Goal: Information Seeking & Learning: Find specific fact

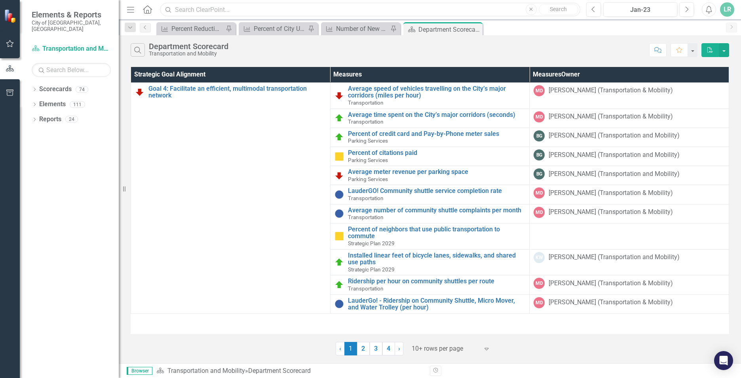
click at [215, 10] on input "text" at bounding box center [370, 10] width 420 height 14
click at [253, 9] on input "text" at bounding box center [370, 10] width 420 height 14
paste input "Percent of electricity use reduced in City operations"
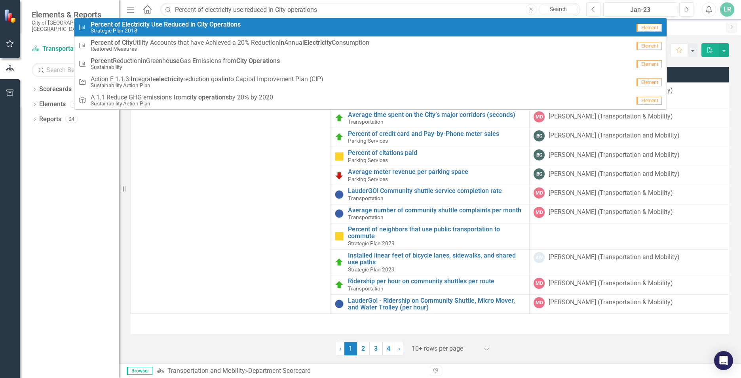
click at [214, 27] on strong "Operations" at bounding box center [224, 25] width 31 height 8
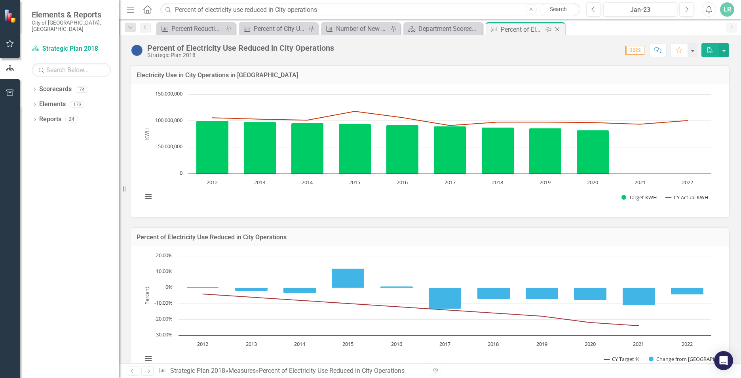
click at [549, 28] on icon "Pin" at bounding box center [548, 29] width 6 height 8
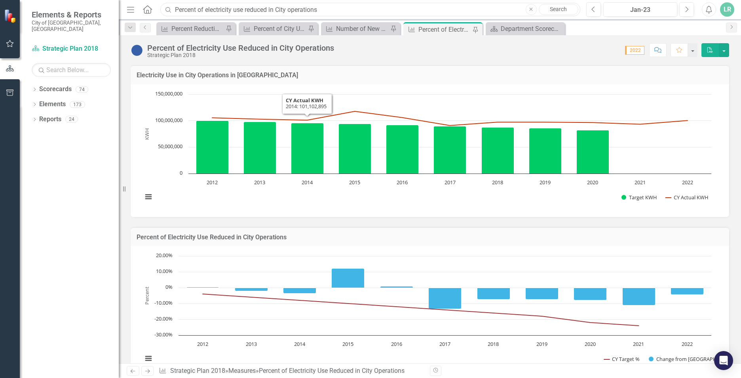
click at [310, 9] on input "Percent of electricity use reduced in City operations" at bounding box center [370, 10] width 420 height 14
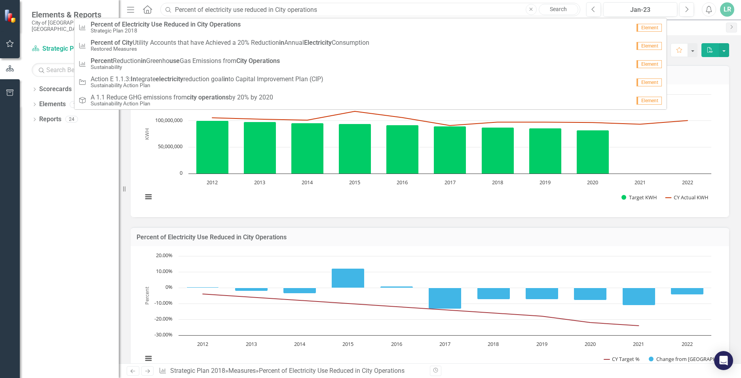
drag, startPoint x: 324, startPoint y: 10, endPoint x: 169, endPoint y: 6, distance: 155.2
click at [169, 6] on input "Percent of electricity use reduced in City operations" at bounding box center [370, 10] width 420 height 14
paste input "Total gallons per month of water consumed by City operations"
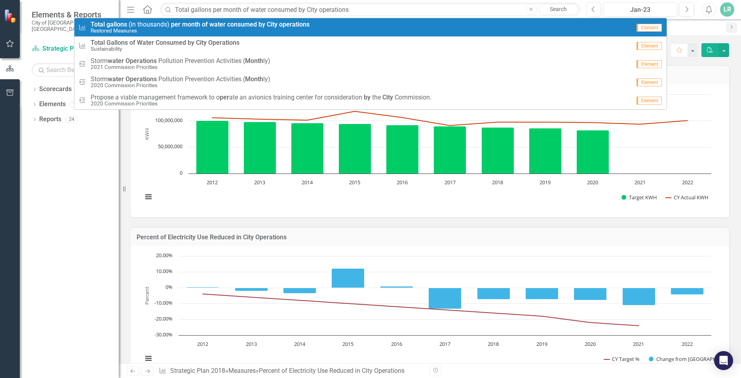
click at [222, 30] on small "Restored Measures" at bounding box center [200, 31] width 219 height 6
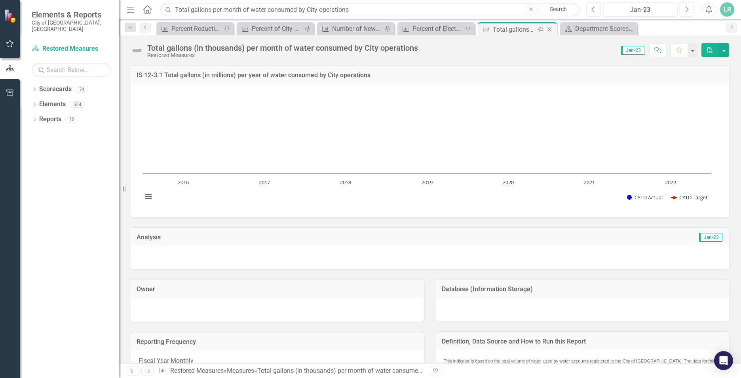
click at [538, 30] on icon "Pin" at bounding box center [540, 29] width 6 height 8
drag, startPoint x: 356, startPoint y: 11, endPoint x: 170, endPoint y: 4, distance: 186.5
click at [170, 4] on input "Total gallons per month of water consumed by City operations" at bounding box center [370, 10] width 420 height 14
paste input "Percent reduction in greenhouse gas emissions from City operations"
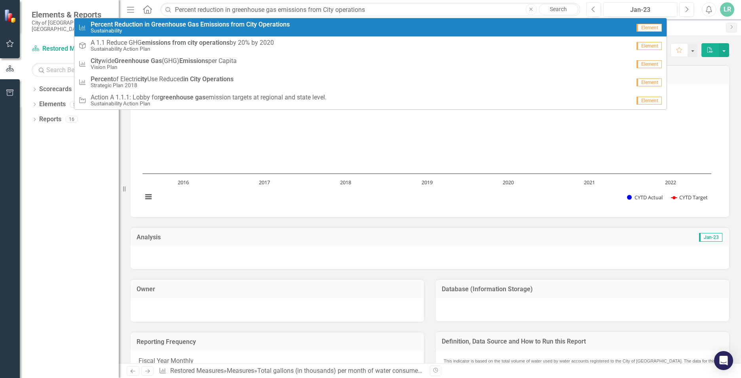
click at [239, 30] on small "Sustainability" at bounding box center [190, 31] width 199 height 6
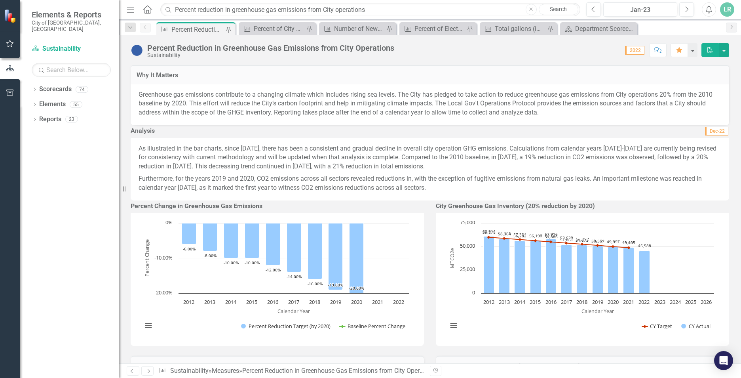
click at [195, 29] on div "Percent Reduction in Greenhouse Gas Emissions from City Operations" at bounding box center [197, 30] width 52 height 10
click at [273, 30] on div "Percent of City Utility Accounts that have Achieved a 20% Reduction in Annual E…" at bounding box center [279, 29] width 50 height 10
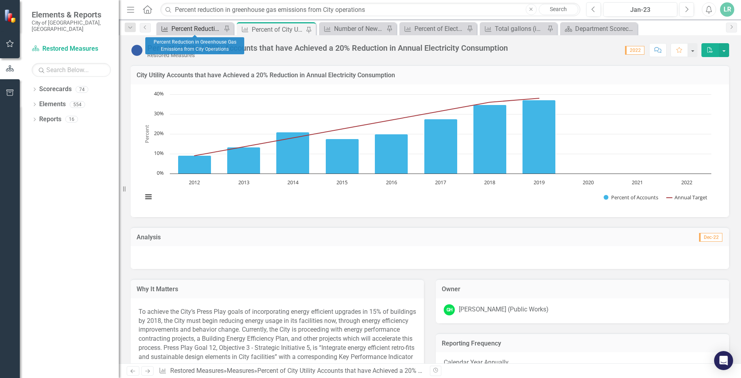
click at [201, 29] on div "Percent Reduction in Greenhouse Gas Emissions from City Operations" at bounding box center [196, 29] width 50 height 10
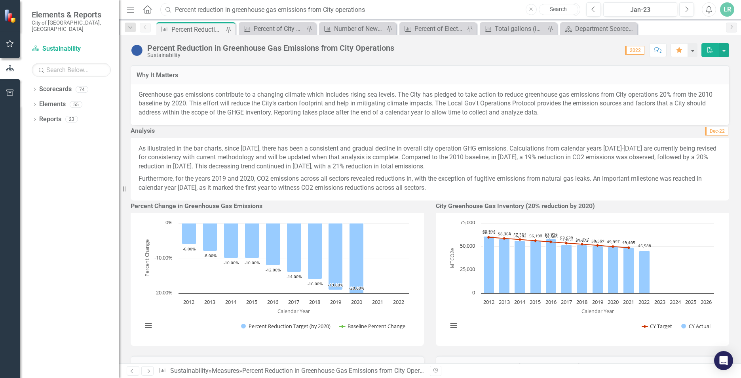
drag, startPoint x: 377, startPoint y: 9, endPoint x: 165, endPoint y: 7, distance: 212.2
click at [165, 7] on div "Search Percent reduction in greenhouse gas emissions from City operations Close…" at bounding box center [368, 10] width 420 height 14
paste input "Citywide greenhouse gas emissions (Annual)"
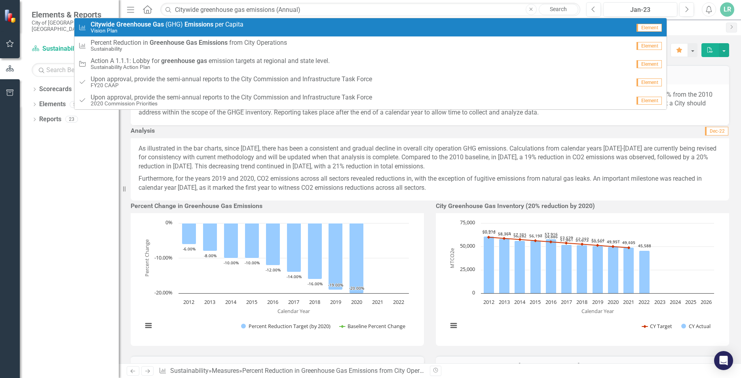
click at [226, 28] on small "Vision Plan" at bounding box center [167, 31] width 153 height 6
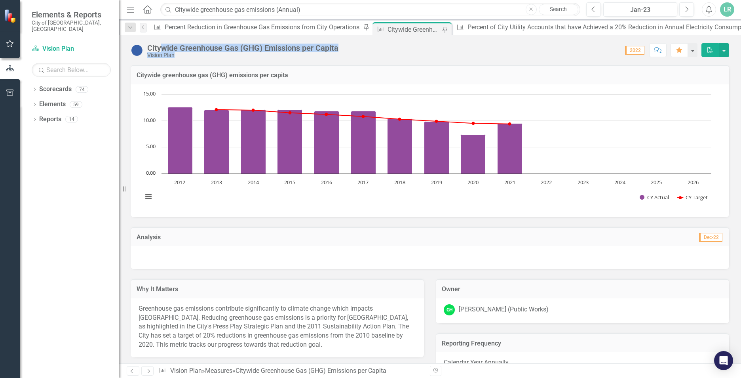
drag, startPoint x: 343, startPoint y: 49, endPoint x: 159, endPoint y: 43, distance: 183.8
click at [159, 43] on div "Citywide Greenhouse Gas (GHG) Emissions per Capita Vision Plan Score: 0.00 2022…" at bounding box center [430, 47] width 622 height 24
click at [159, 46] on div "Citywide Greenhouse Gas (GHG) Emissions per Capita" at bounding box center [242, 48] width 191 height 9
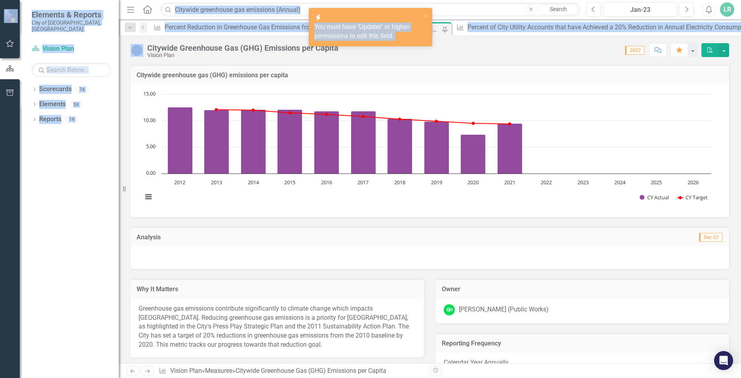
drag, startPoint x: 147, startPoint y: 46, endPoint x: 318, endPoint y: 46, distance: 170.6
click at [318, 46] on div "icon.bolt You must have 'Updater' or higher permissions to edit this field. Ele…" at bounding box center [370, 189] width 741 height 378
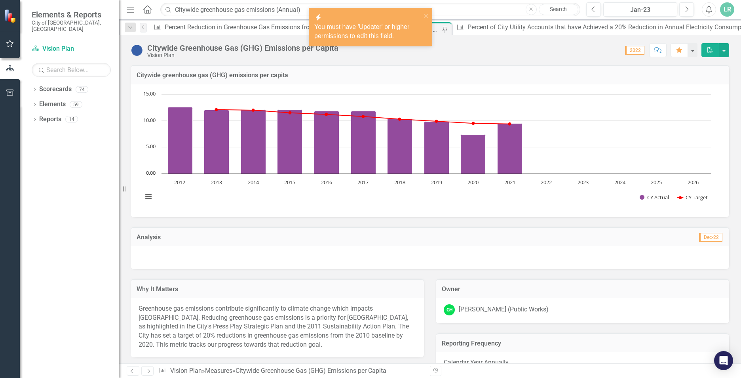
drag, startPoint x: 318, startPoint y: 46, endPoint x: 279, endPoint y: 51, distance: 38.7
click at [282, 51] on div "Citywide Greenhouse Gas (GHG) Emissions per Capita" at bounding box center [242, 48] width 191 height 9
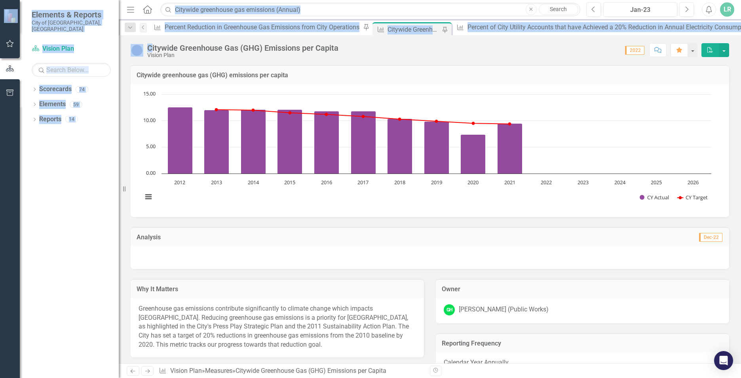
drag, startPoint x: 344, startPoint y: 48, endPoint x: 151, endPoint y: 52, distance: 192.8
click at [151, 52] on div "icon.bolt You must have 'Updater' or higher permissions to edit this field. Ele…" at bounding box center [370, 189] width 741 height 378
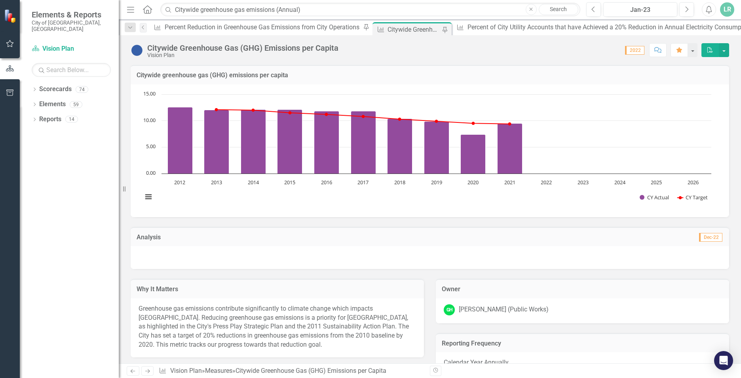
click at [154, 52] on div "Citywide Greenhouse Gas (GHG) Emissions per Capita Vision Plan" at bounding box center [242, 51] width 191 height 15
drag, startPoint x: 154, startPoint y: 52, endPoint x: 150, endPoint y: 47, distance: 5.9
click at [151, 47] on div "Citywide Greenhouse Gas (GHG) Emissions per Capita" at bounding box center [242, 48] width 191 height 9
drag, startPoint x: 148, startPoint y: 46, endPoint x: 338, endPoint y: 48, distance: 189.2
click at [338, 48] on div "Citywide Greenhouse Gas (GHG) Emissions per Capita" at bounding box center [242, 48] width 191 height 9
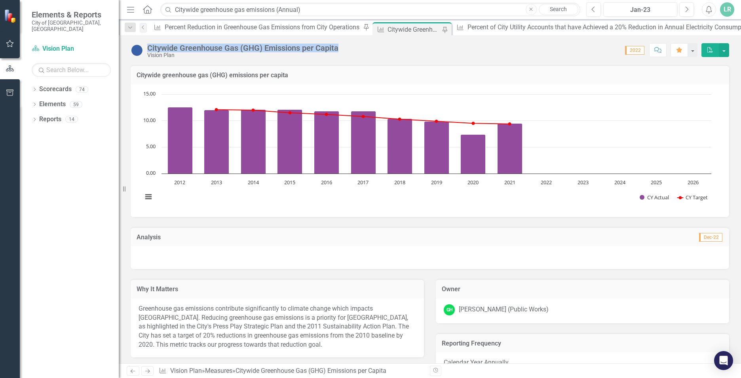
copy div "Citywide Greenhouse Gas (GHG) Emissions per Capita"
click at [317, 10] on input "Citywide greenhouse gas emissions (Annual)" at bounding box center [370, 10] width 420 height 14
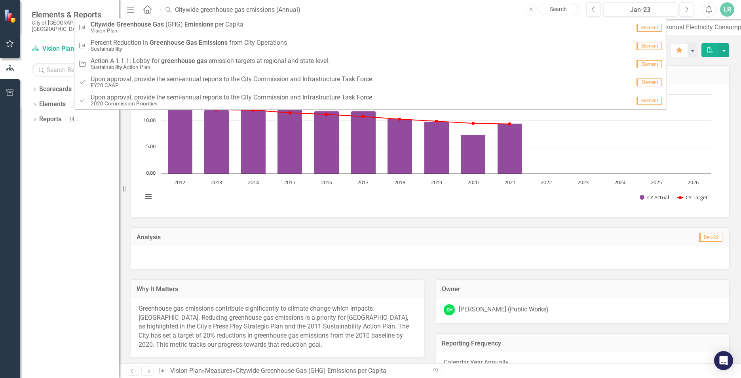
drag, startPoint x: 234, startPoint y: 2, endPoint x: 173, endPoint y: 3, distance: 60.2
click at [173, 3] on input "Citywide greenhouse gas emissions (Annual)" at bounding box center [370, 10] width 420 height 14
paste input "Renewable energy generating capacity in kilowatts (Annual)"
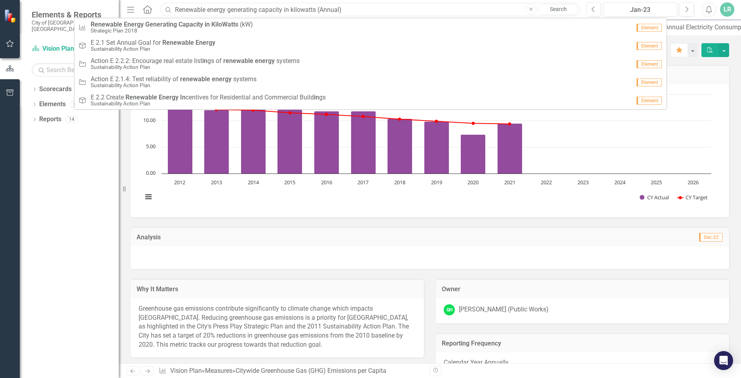
type input "Renewable energy generating capacity in kilowatts (Annual)"
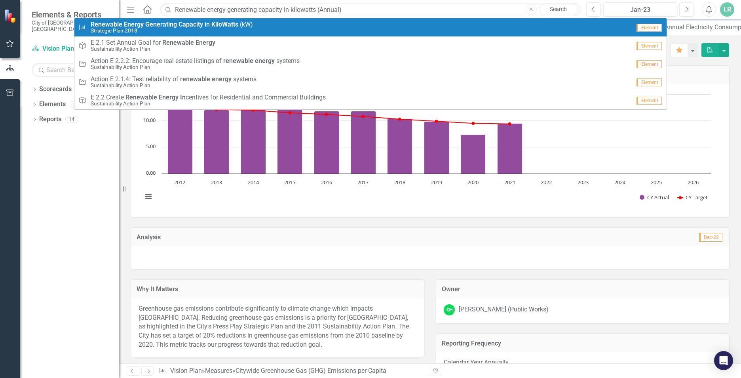
click at [237, 29] on small "Strategic Plan 2018" at bounding box center [172, 31] width 162 height 6
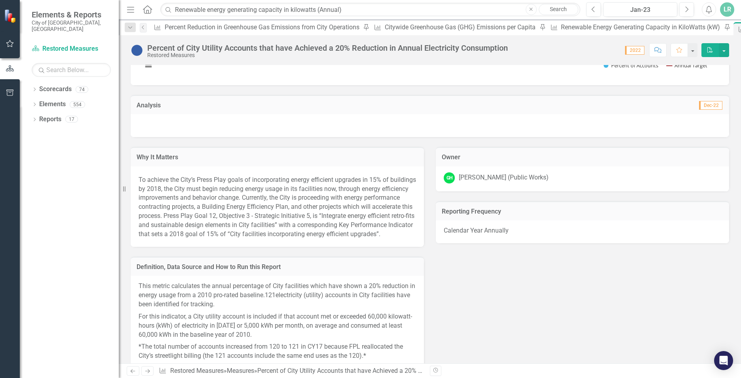
scroll to position [119, 0]
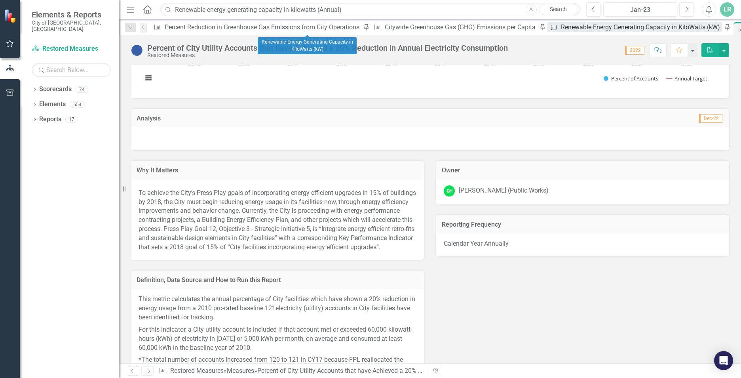
click at [561, 27] on div "Renewable Energy Generating Capacity in KiloWatts (kW)" at bounding box center [641, 27] width 161 height 10
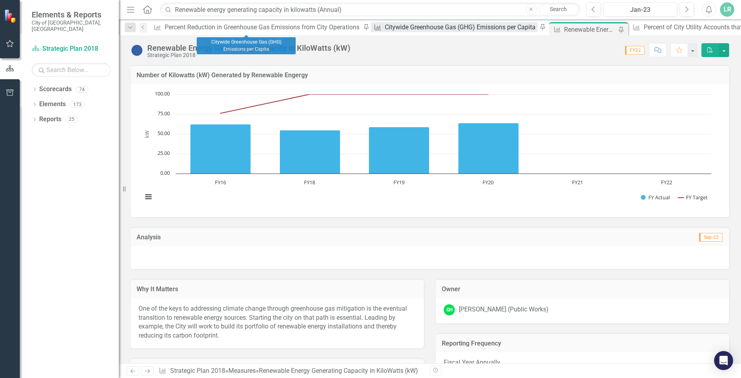
click at [385, 30] on div "Citywide Greenhouse Gas (GHG) Emissions per Capita" at bounding box center [461, 27] width 153 height 10
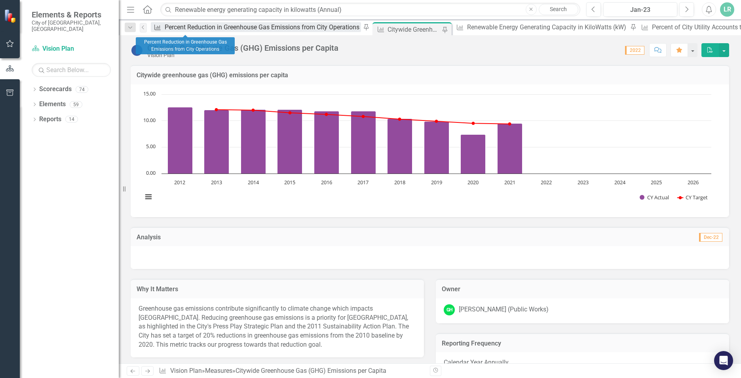
click at [187, 30] on div "Percent Reduction in Greenhouse Gas Emissions from City Operations" at bounding box center [263, 27] width 196 height 10
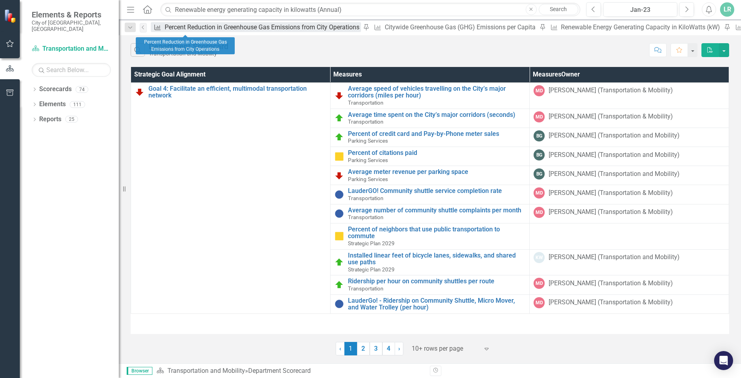
click at [182, 26] on div "Percent Reduction in Greenhouse Gas Emissions from City Operations" at bounding box center [263, 27] width 196 height 10
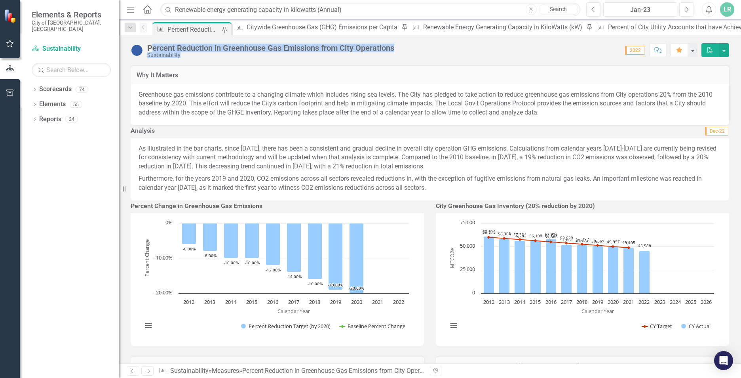
drag, startPoint x: 380, startPoint y: 47, endPoint x: 151, endPoint y: 42, distance: 228.8
click at [151, 42] on div "Percent Reduction in Greenhouse Gas Emissions from City Operations Sustainabili…" at bounding box center [430, 47] width 622 height 24
click at [382, 53] on div "Sustainability" at bounding box center [270, 55] width 247 height 6
click at [398, 46] on div "Percent Reduction in Greenhouse Gas Emissions from City Operations Sustainabili…" at bounding box center [272, 51] width 251 height 15
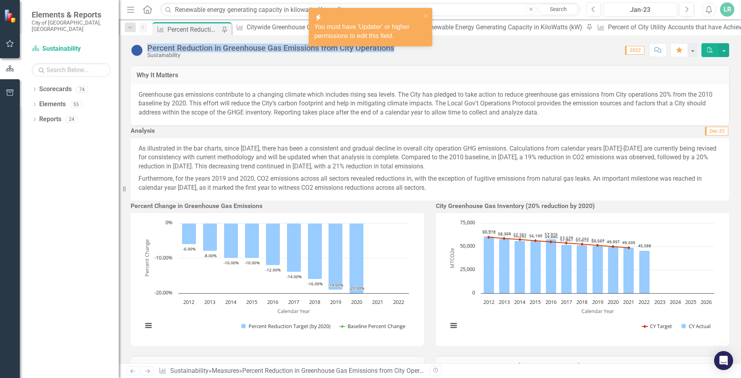
drag, startPoint x: 395, startPoint y: 47, endPoint x: 147, endPoint y: 46, distance: 248.2
click at [147, 46] on div "Percent Reduction in Greenhouse Gas Emissions from City Operations" at bounding box center [270, 48] width 247 height 9
copy div "Percent Reduction in Greenhouse Gas Emissions from City Operations"
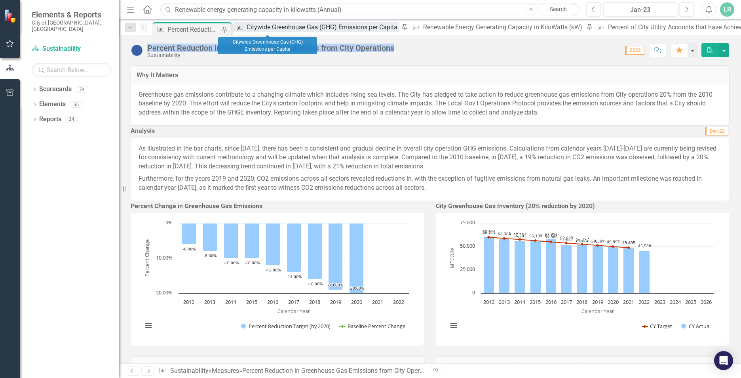
click at [268, 24] on div "Citywide Greenhouse Gas (GHG) Emissions per Capita" at bounding box center [323, 27] width 153 height 10
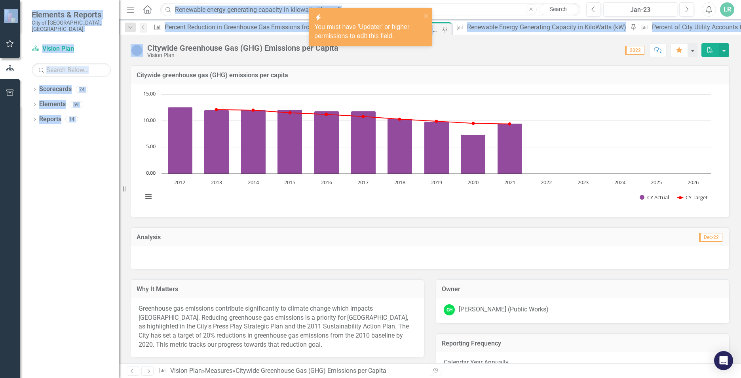
drag, startPoint x: 147, startPoint y: 47, endPoint x: 348, endPoint y: 48, distance: 201.1
click at [348, 48] on div "icon.bolt You must have 'Updater' or higher permissions to edit this field. Ele…" at bounding box center [370, 189] width 741 height 378
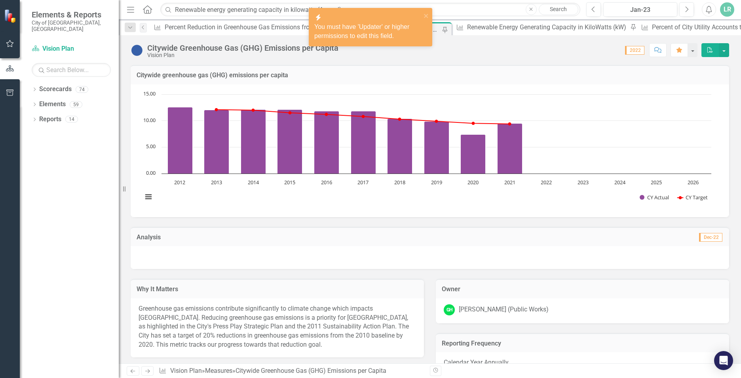
click at [184, 49] on div "Citywide Greenhouse Gas (GHG) Emissions per Capita" at bounding box center [242, 48] width 191 height 9
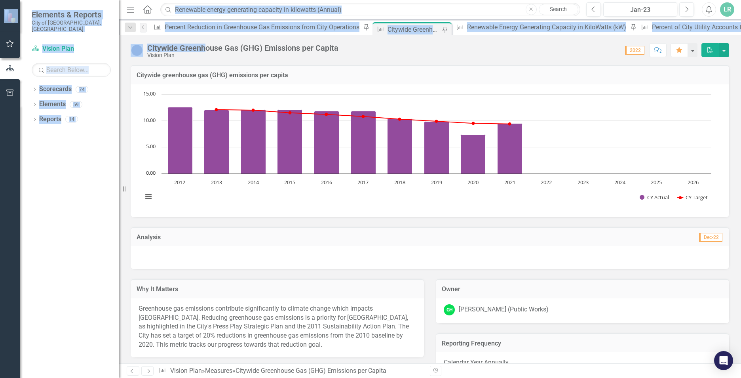
drag, startPoint x: 339, startPoint y: 49, endPoint x: 203, endPoint y: 50, distance: 135.4
click at [203, 50] on div "icon.bolt You must have 'Updater' or higher permissions to edit this field. Ele…" at bounding box center [370, 189] width 741 height 378
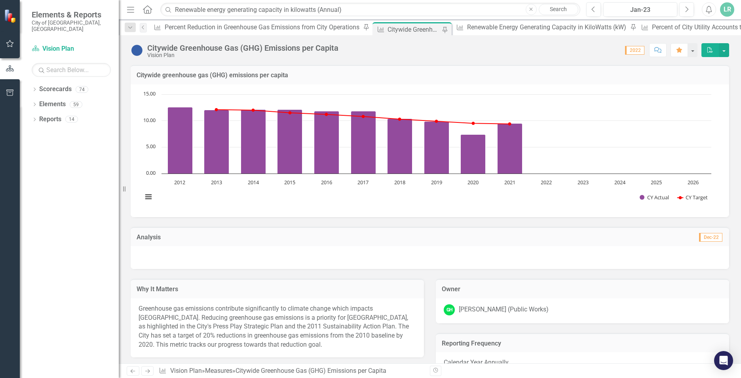
drag, startPoint x: 203, startPoint y: 50, endPoint x: 221, endPoint y: 51, distance: 17.8
click at [221, 51] on div "Citywide Greenhouse Gas (GHG) Emissions per Capita" at bounding box center [242, 48] width 191 height 9
drag, startPoint x: 149, startPoint y: 47, endPoint x: 337, endPoint y: 50, distance: 188.4
click at [337, 50] on div "Citywide Greenhouse Gas (GHG) Emissions per Capita" at bounding box center [242, 48] width 191 height 9
copy div "Citywide Greenhouse Gas (GHG) Emissions per Capita"
